Goal: Transaction & Acquisition: Purchase product/service

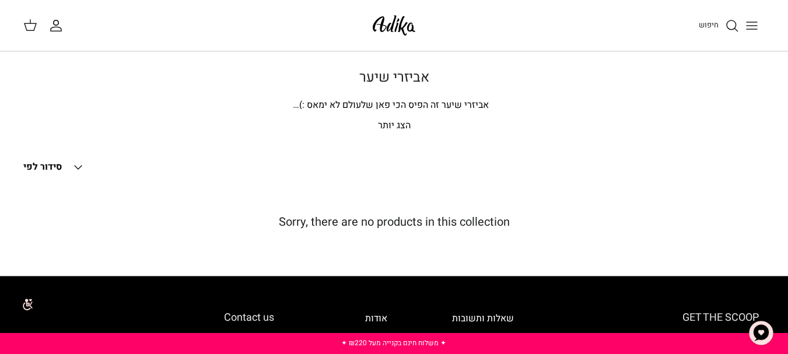
click at [72, 166] on icon "Down" at bounding box center [78, 167] width 14 height 14
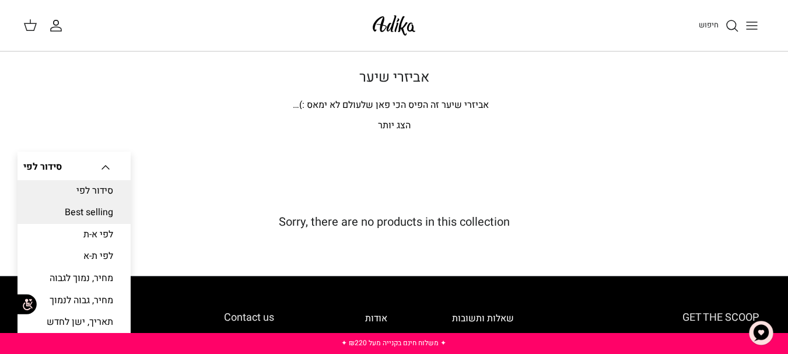
click at [72, 214] on link "Best selling" at bounding box center [73, 213] width 113 height 22
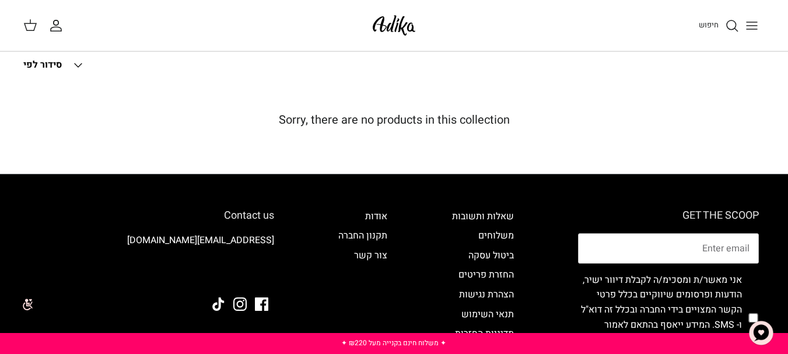
scroll to position [103, 0]
